Goal: Task Accomplishment & Management: Use online tool/utility

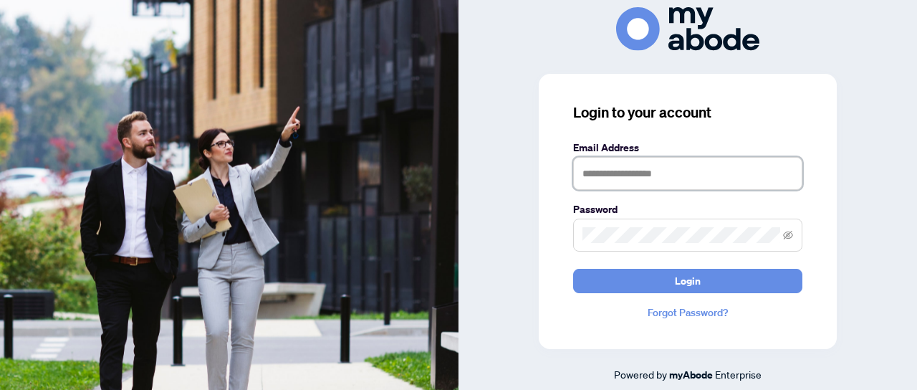
click at [620, 176] on input "text" at bounding box center [687, 173] width 229 height 33
type input "**********"
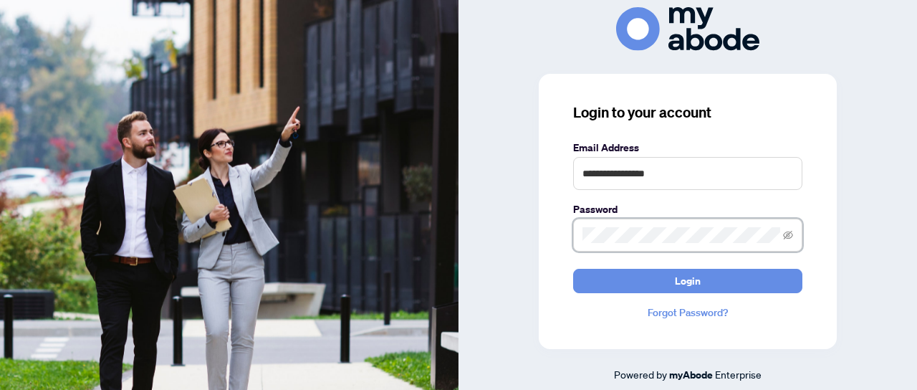
click at [573, 269] on button "Login" at bounding box center [687, 281] width 229 height 24
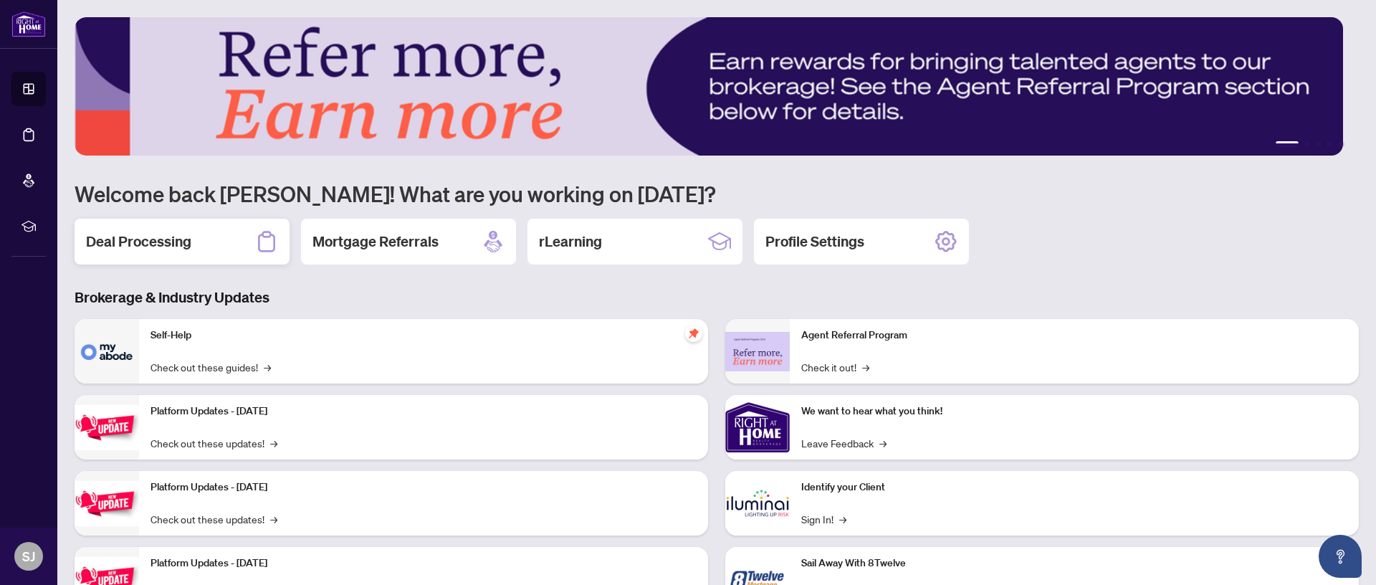
click at [181, 256] on div "Deal Processing" at bounding box center [182, 242] width 215 height 46
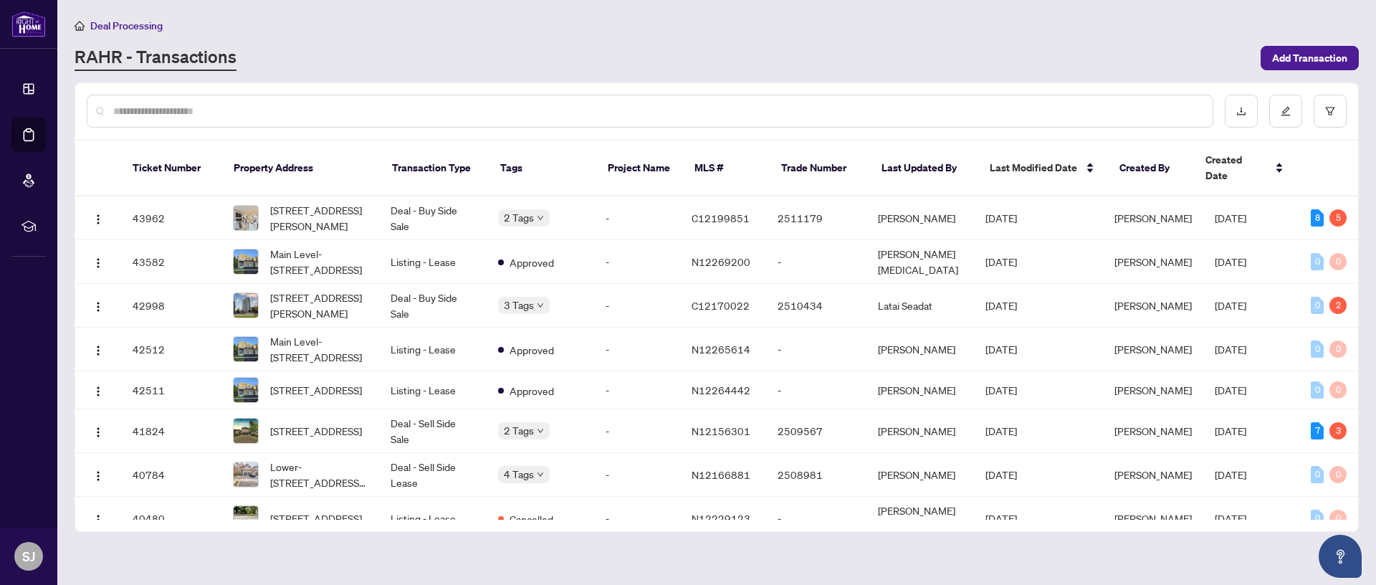
click at [747, 211] on span "C12199851" at bounding box center [720, 217] width 58 height 13
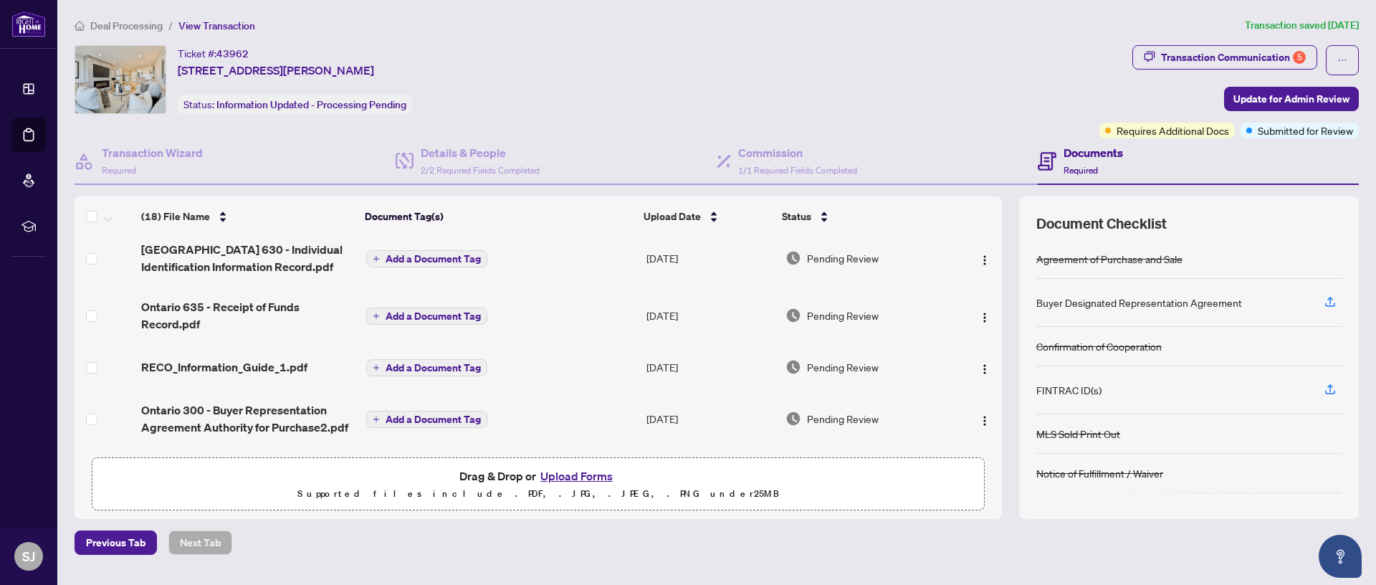
scroll to position [192, 0]
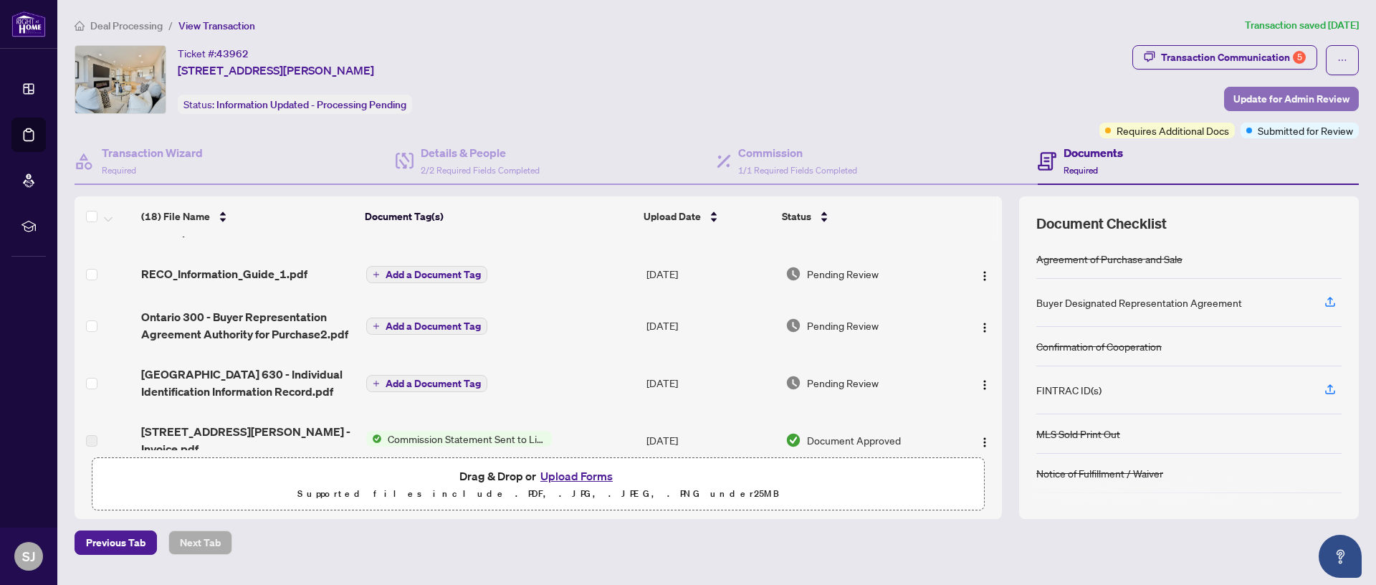
click at [1279, 92] on span "Update for Admin Review" at bounding box center [1291, 98] width 116 height 23
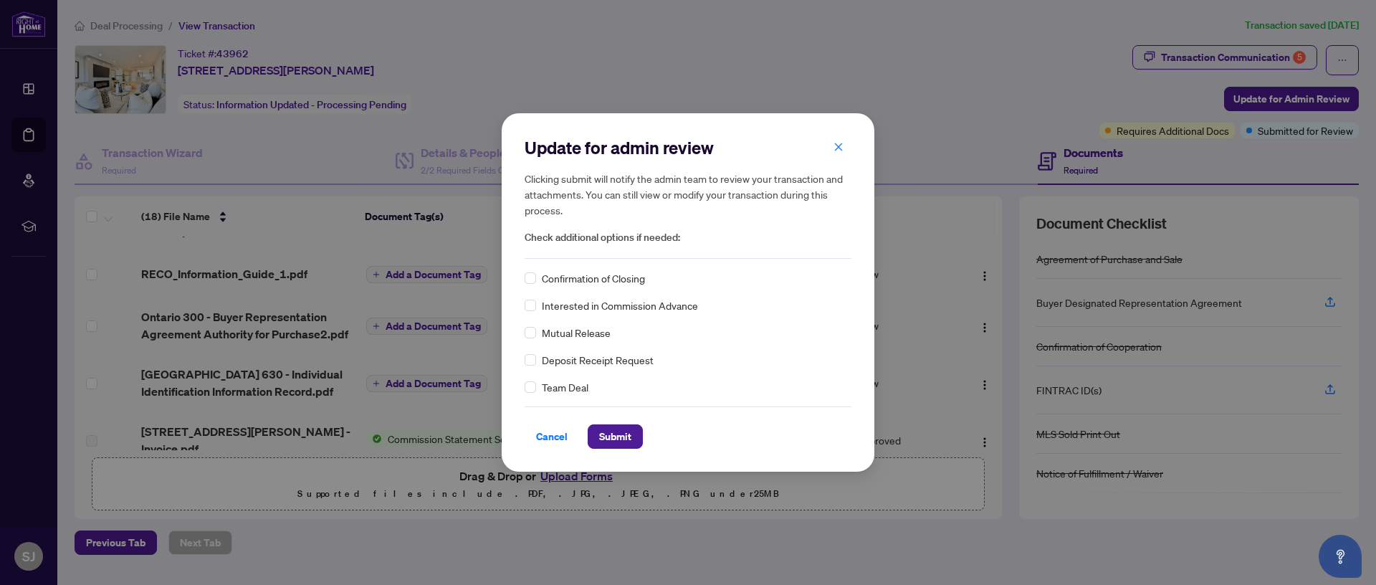
click at [618, 416] on div "Cancel Submit" at bounding box center [687, 427] width 327 height 42
click at [618, 426] on span "Submit" at bounding box center [615, 436] width 32 height 23
